Goal: Task Accomplishment & Management: Manage account settings

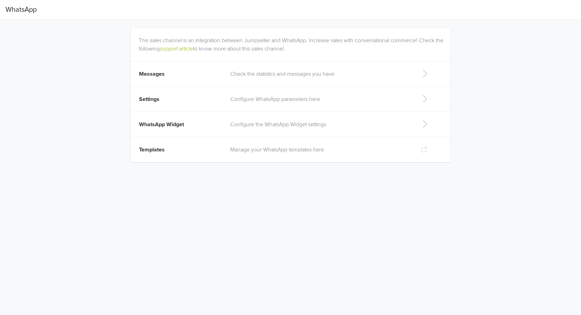
click at [265, 100] on p "Configure WhatsApp parameters here" at bounding box center [319, 99] width 179 height 8
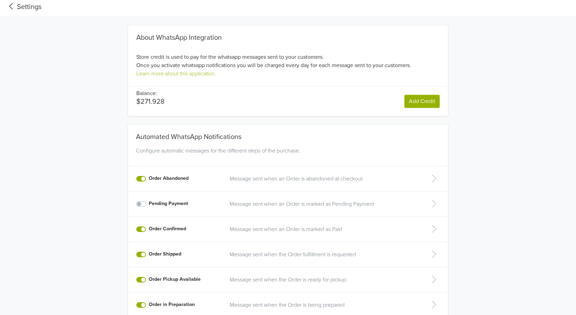
scroll to position [2, 0]
click at [13, 6] on icon at bounding box center [11, 6] width 11 height 9
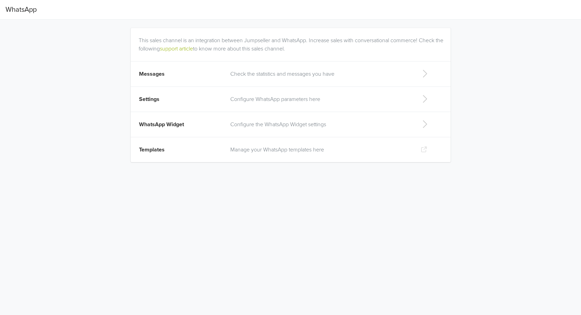
click at [245, 125] on p "Configure the WhatsApp Widget settings" at bounding box center [319, 124] width 179 height 8
select select "rb"
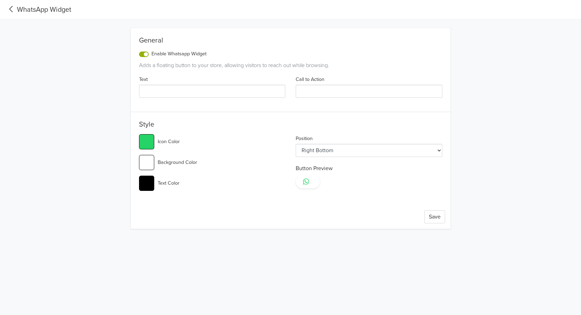
type input "...."
type input "Aclara tus [PERSON_NAME]!"
type input "#25d366"
select select "lt"
click at [11, 9] on icon at bounding box center [11, 8] width 11 height 9
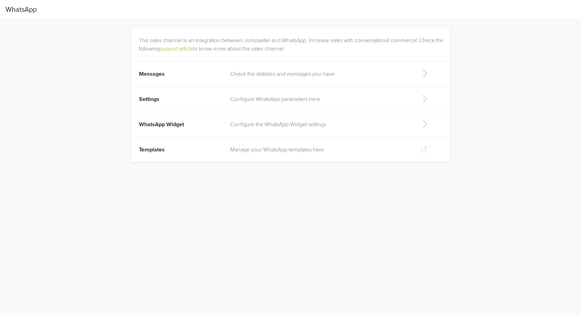
click at [249, 71] on p "Check the statistics and messages you have" at bounding box center [319, 74] width 179 height 8
